Goal: Information Seeking & Learning: Learn about a topic

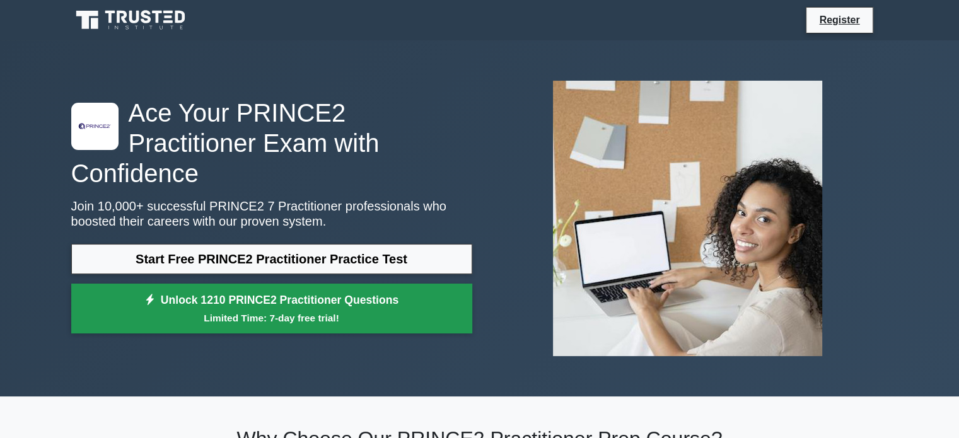
click at [374, 311] on small "Limited Time: 7-day free trial!" at bounding box center [272, 318] width 370 height 15
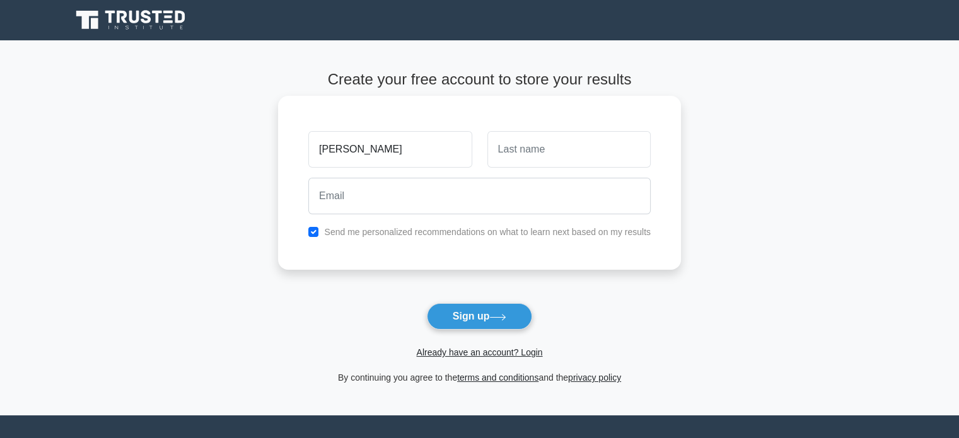
type input "[PERSON_NAME]"
click at [589, 147] on input "text" at bounding box center [569, 149] width 163 height 37
type input "Merzhvynska"
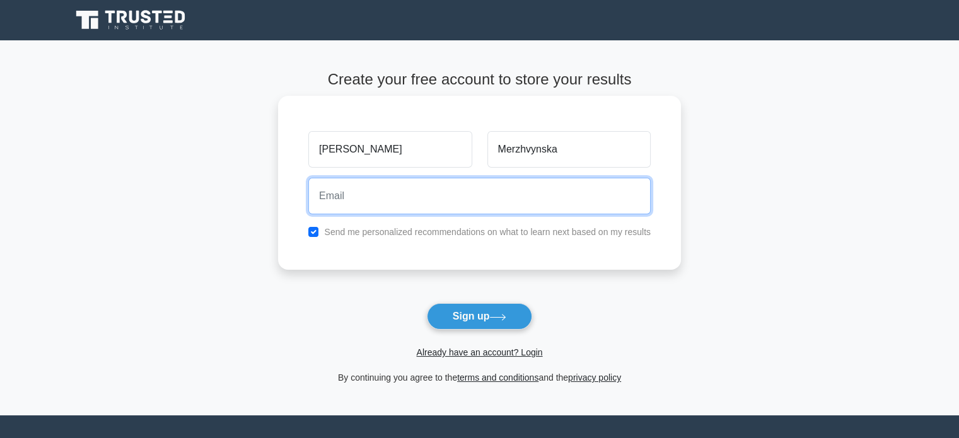
click at [375, 197] on input "email" at bounding box center [479, 196] width 343 height 37
type input "a.merzhvynska@gmail.com"
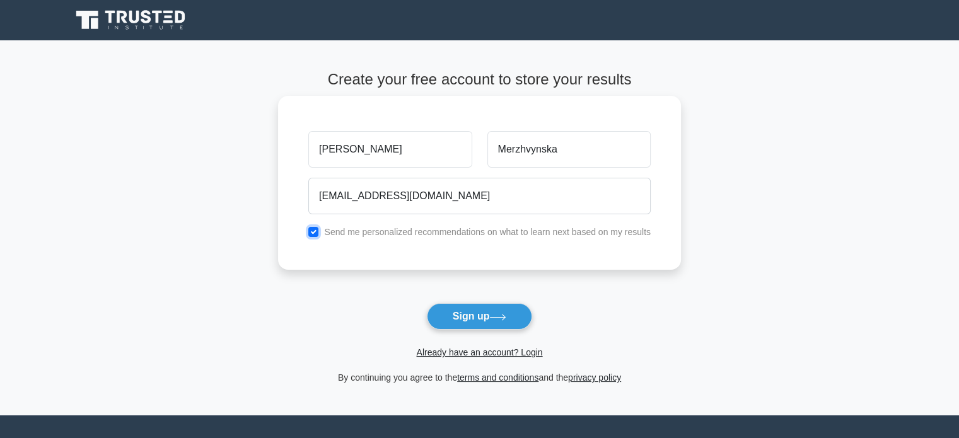
click at [314, 232] on input "checkbox" at bounding box center [313, 232] width 10 height 10
checkbox input "false"
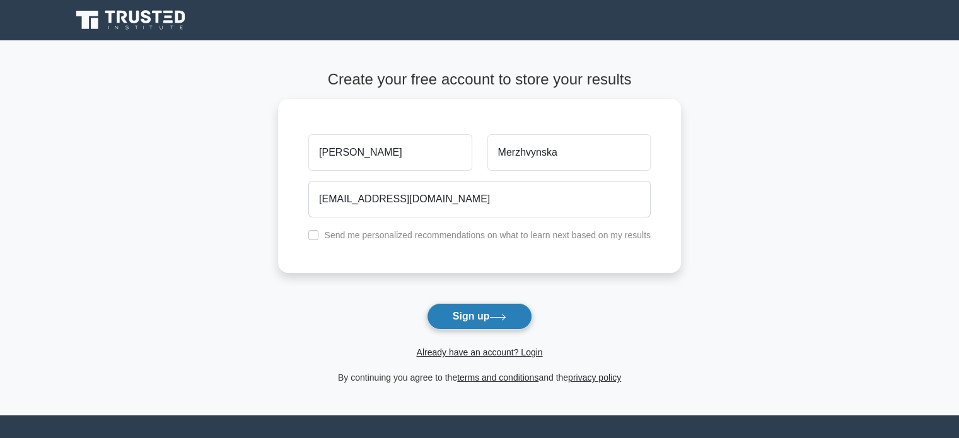
click at [498, 318] on icon at bounding box center [498, 317] width 17 height 7
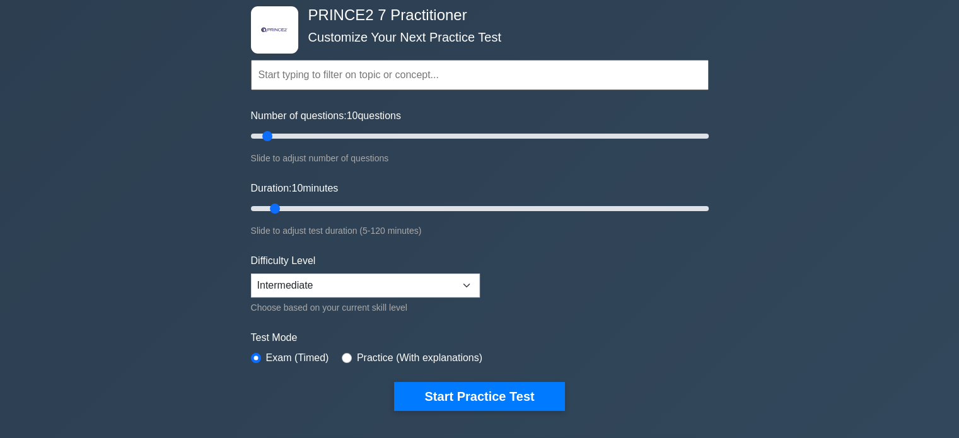
scroll to position [63, 0]
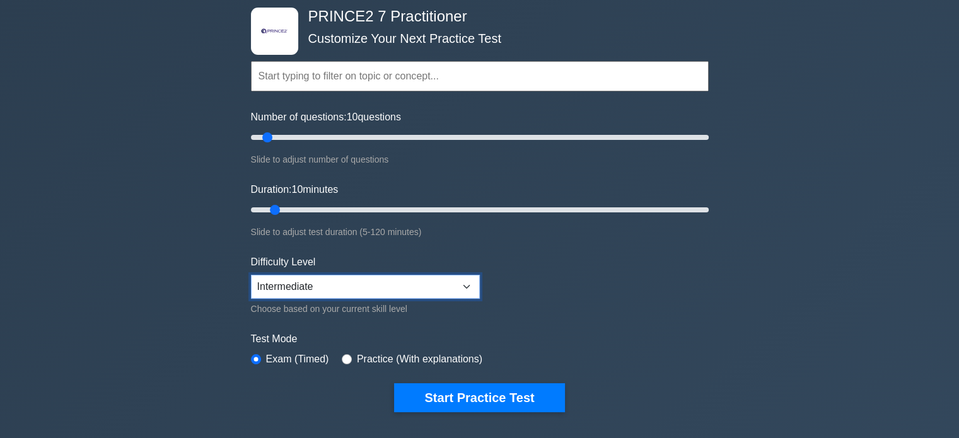
click at [471, 282] on select "Beginner Intermediate Expert" at bounding box center [365, 287] width 229 height 24
select select "expert"
click at [251, 275] on select "Beginner Intermediate Expert" at bounding box center [365, 287] width 229 height 24
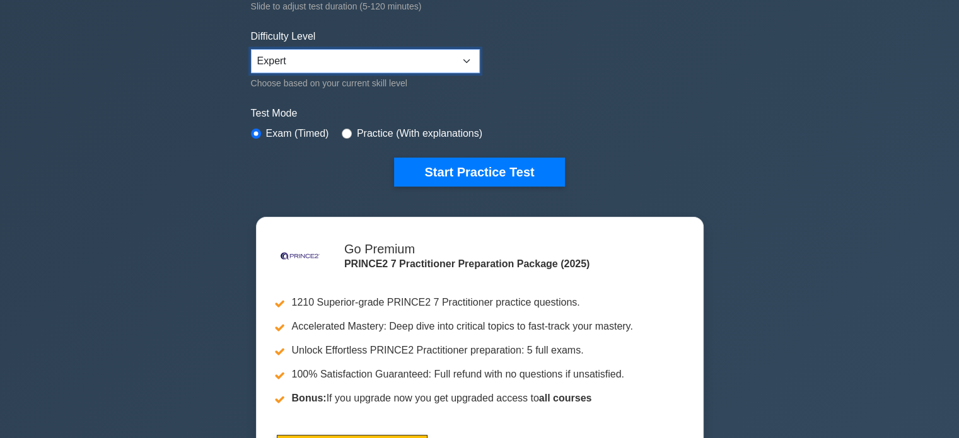
scroll to position [252, 0]
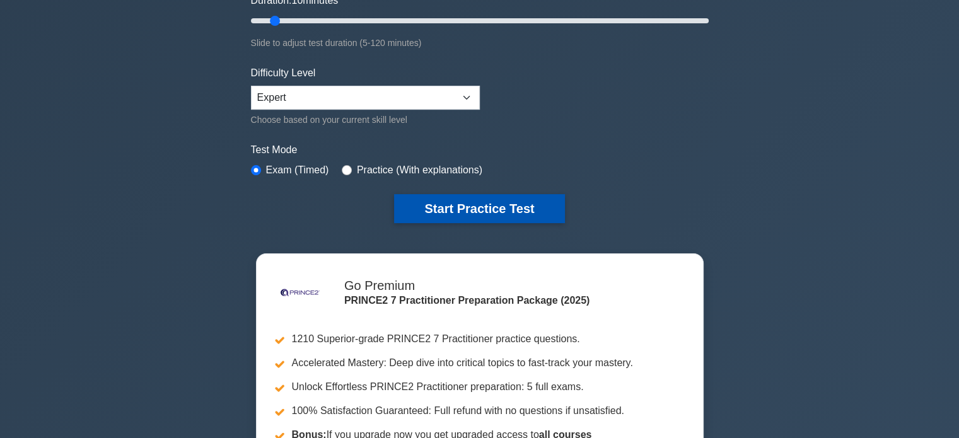
click at [417, 206] on button "Start Practice Test" at bounding box center [479, 208] width 170 height 29
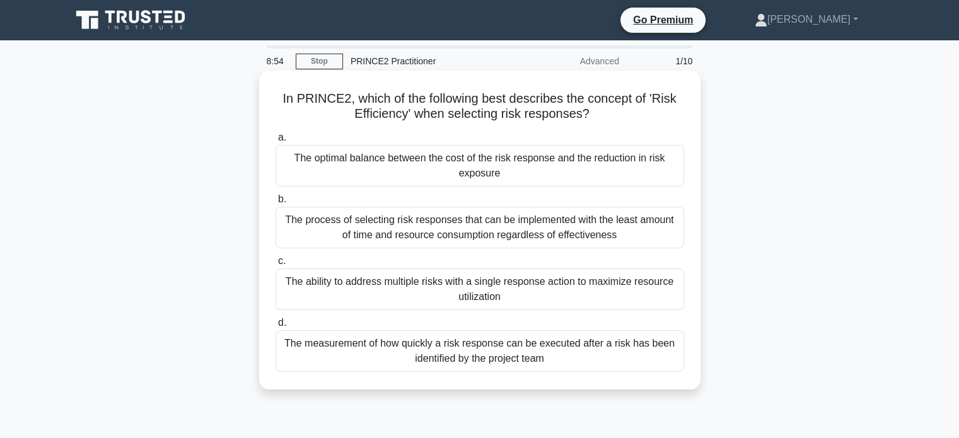
click at [370, 283] on div "The ability to address multiple risks with a single response action to maximize…" at bounding box center [480, 290] width 409 height 42
click at [276, 266] on input "c. The ability to address multiple risks with a single response action to maxim…" at bounding box center [276, 261] width 0 height 8
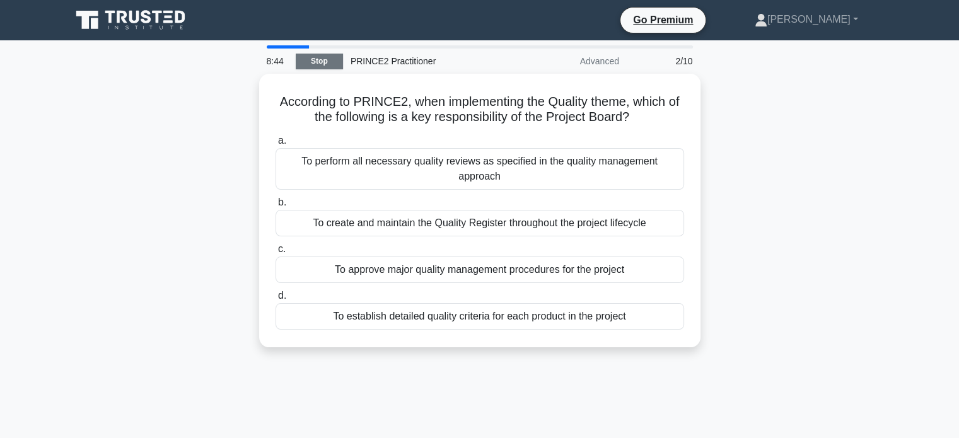
click at [314, 63] on link "Stop" at bounding box center [319, 62] width 47 height 16
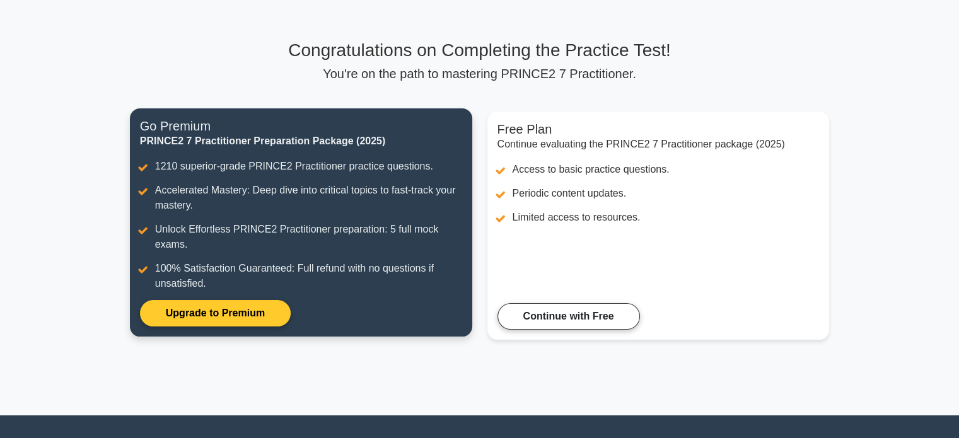
scroll to position [63, 0]
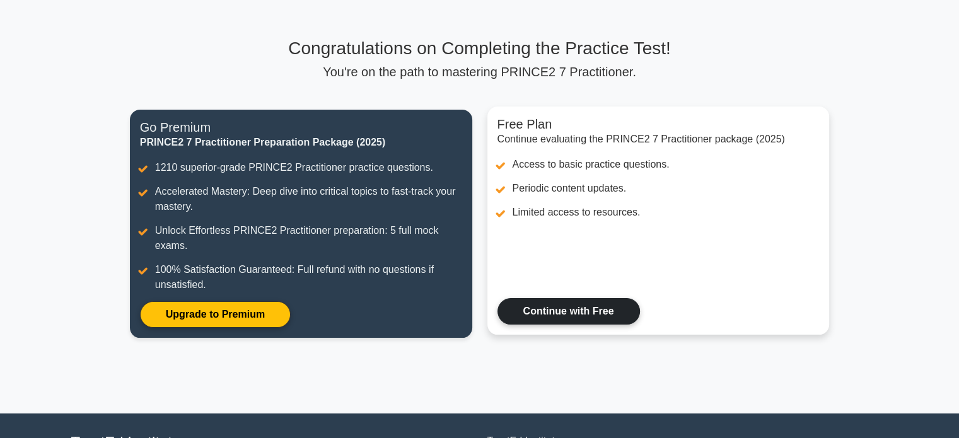
click at [518, 301] on link "Continue with Free" at bounding box center [569, 311] width 143 height 26
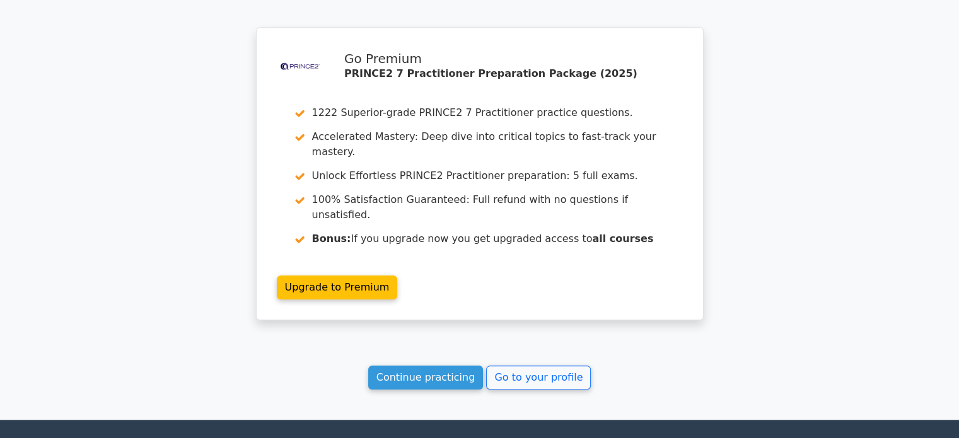
scroll to position [1064, 0]
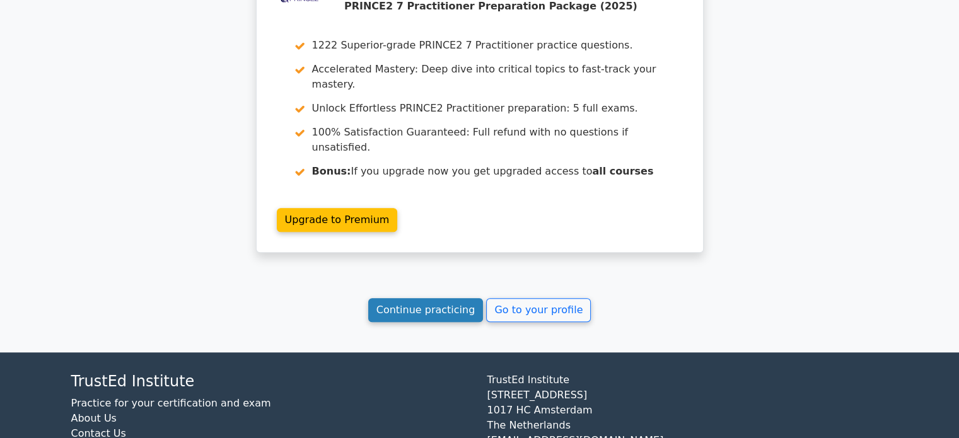
click at [404, 298] on link "Continue practicing" at bounding box center [425, 310] width 115 height 24
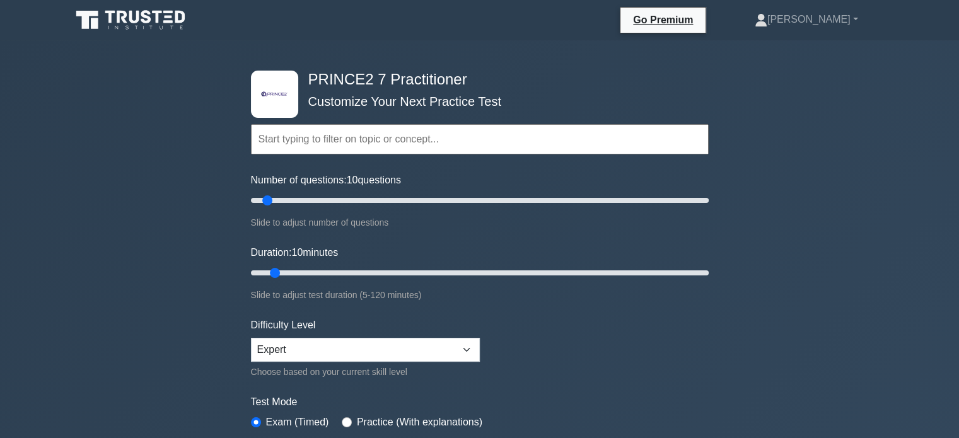
click at [372, 132] on input "text" at bounding box center [480, 139] width 458 height 30
click at [367, 139] on input "text" at bounding box center [480, 139] width 458 height 30
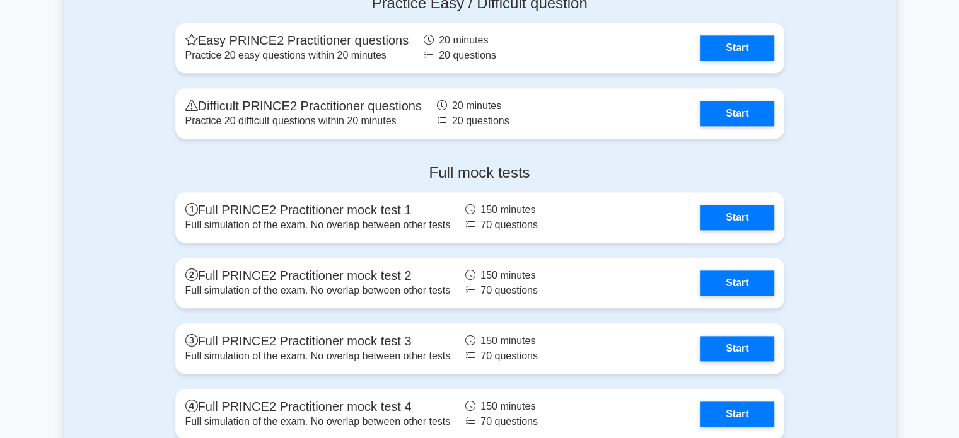
scroll to position [1451, 0]
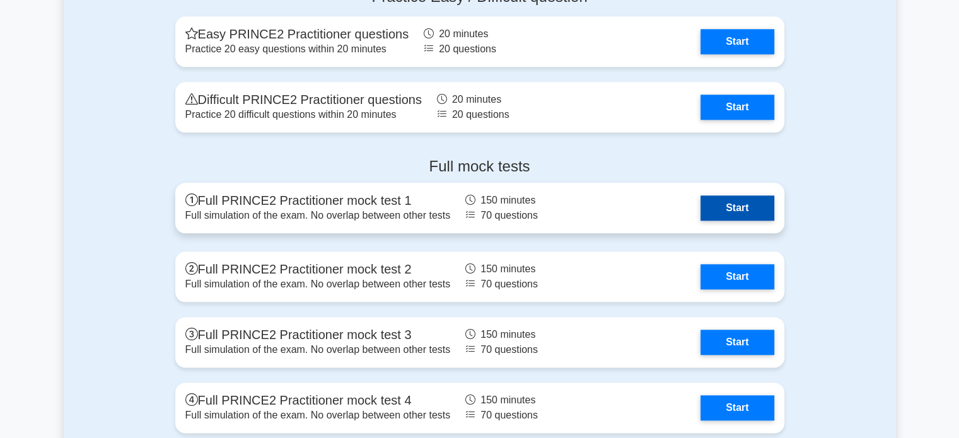
click at [742, 199] on link "Start" at bounding box center [737, 208] width 73 height 25
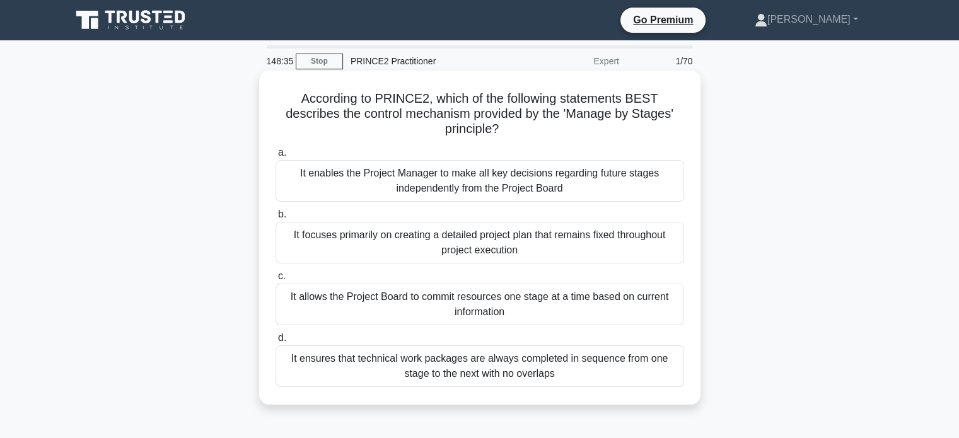
click at [589, 368] on div "It ensures that technical work packages are always completed in sequence from o…" at bounding box center [480, 367] width 409 height 42
click at [276, 343] on input "d. It ensures that technical work packages are always completed in sequence fro…" at bounding box center [276, 338] width 0 height 8
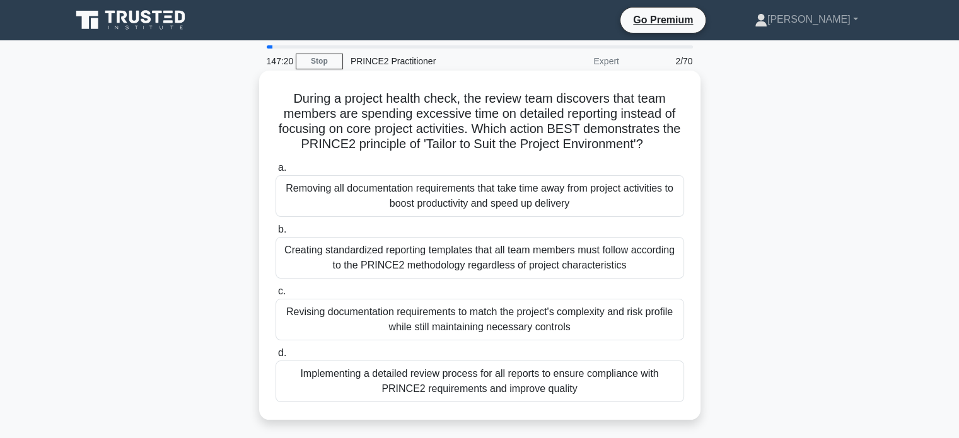
click at [628, 322] on div "Revising documentation requirements to match the project's complexity and risk …" at bounding box center [480, 320] width 409 height 42
click at [276, 296] on input "c. Revising documentation requirements to match the project's complexity and ri…" at bounding box center [276, 292] width 0 height 8
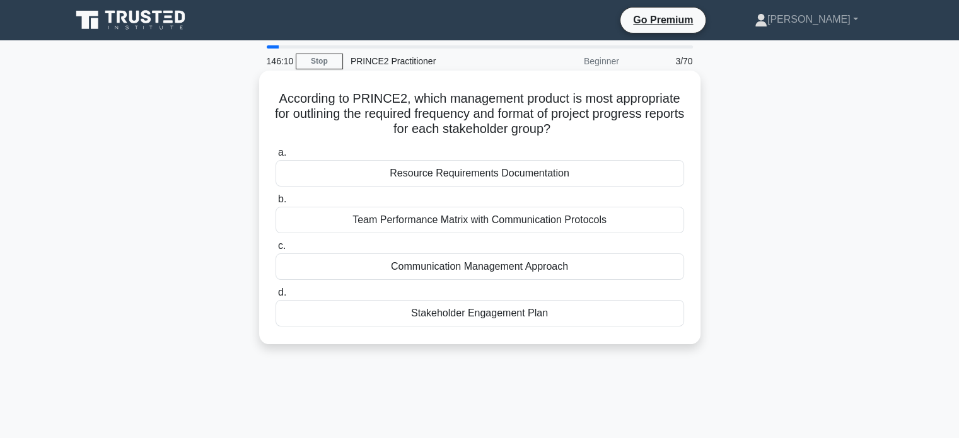
click at [545, 258] on div "Communication Management Approach" at bounding box center [480, 267] width 409 height 26
click at [276, 250] on input "c. Communication Management Approach" at bounding box center [276, 246] width 0 height 8
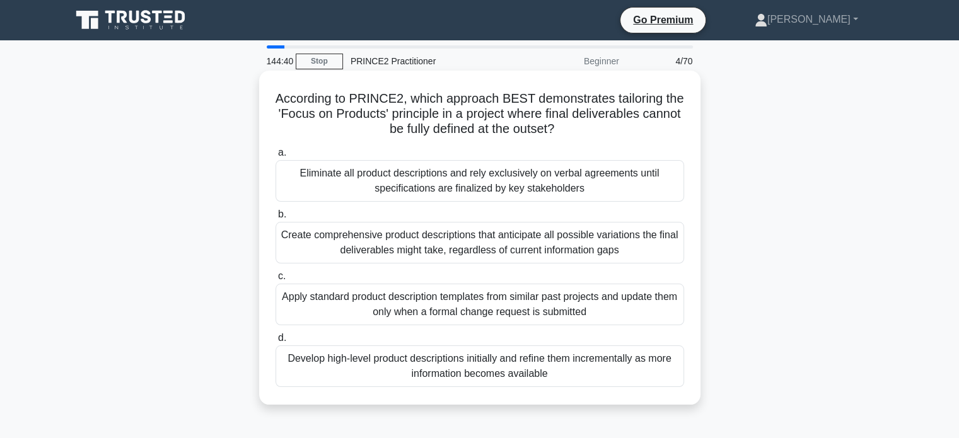
click at [546, 254] on div "Create comprehensive product descriptions that anticipate all possible variatio…" at bounding box center [480, 243] width 409 height 42
click at [276, 219] on input "b. Create comprehensive product descriptions that anticipate all possible varia…" at bounding box center [276, 215] width 0 height 8
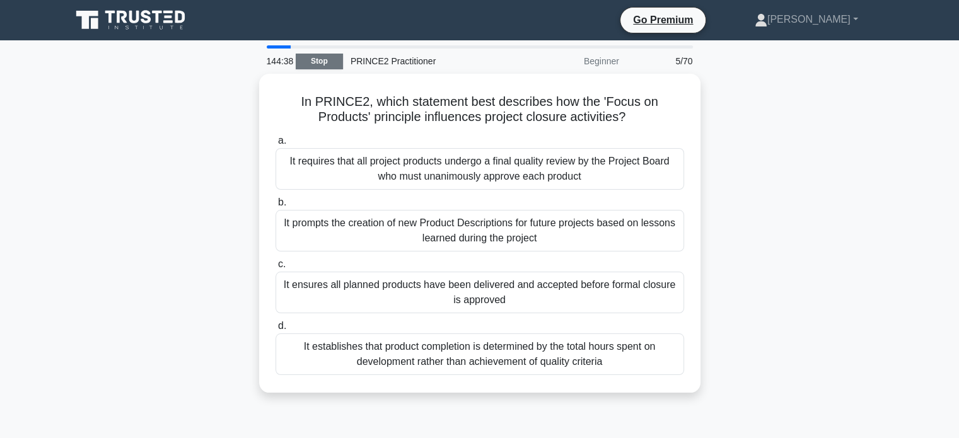
click at [312, 61] on link "Stop" at bounding box center [319, 62] width 47 height 16
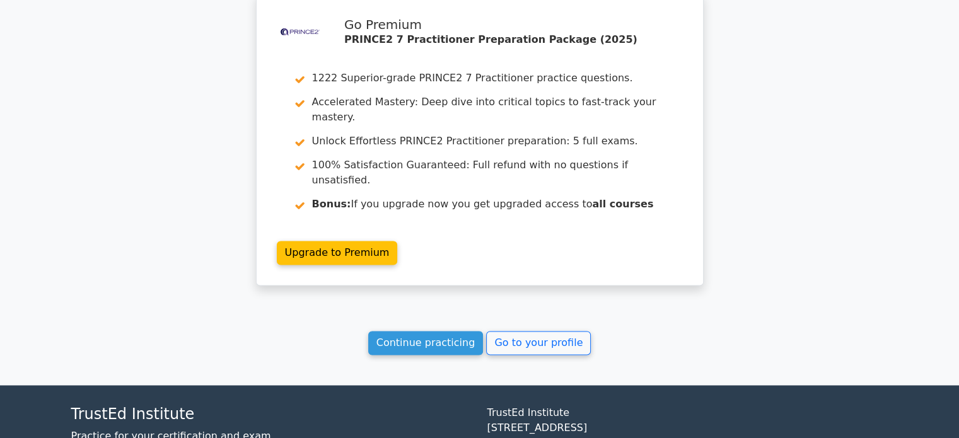
scroll to position [1954, 0]
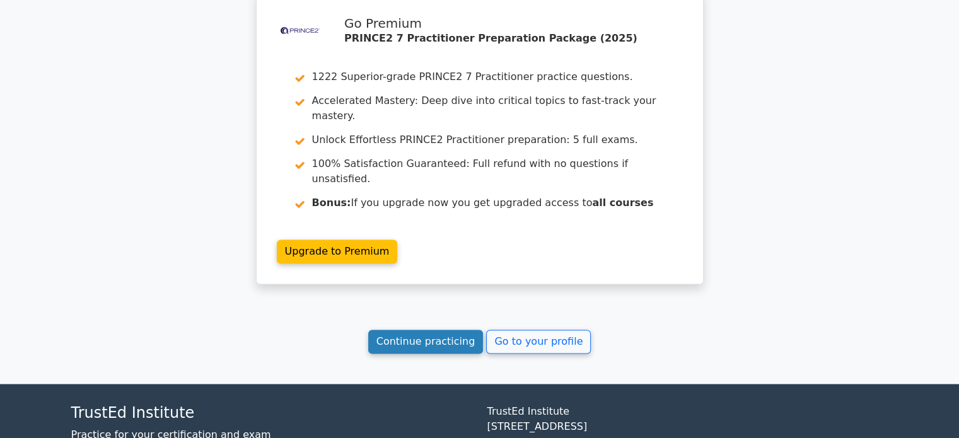
click at [444, 330] on link "Continue practicing" at bounding box center [425, 342] width 115 height 24
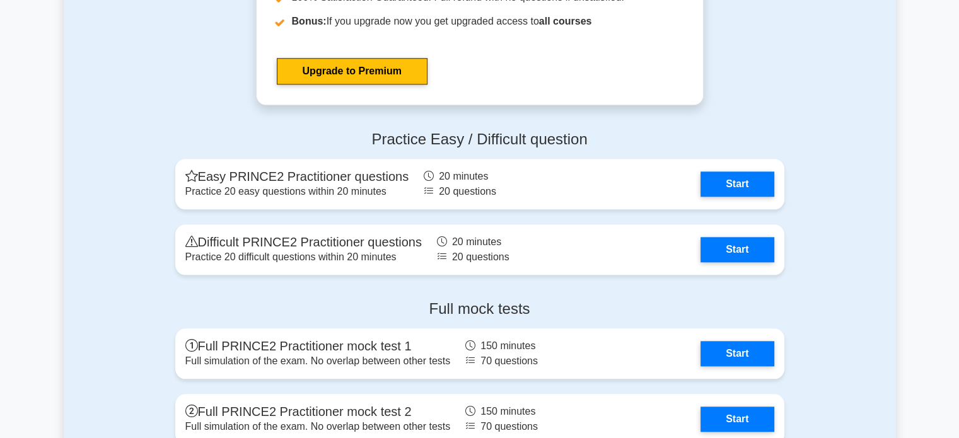
scroll to position [1350, 0]
